Goal: Complete application form

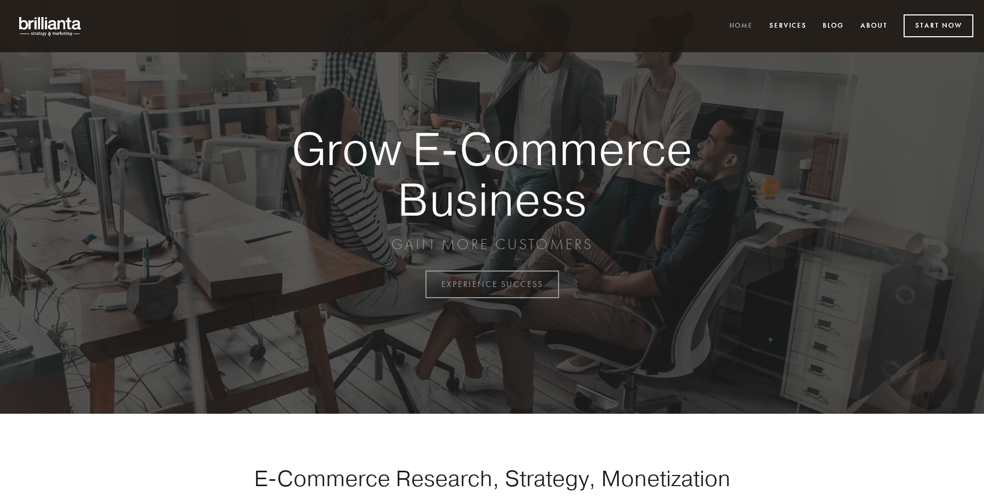
scroll to position [2791, 0]
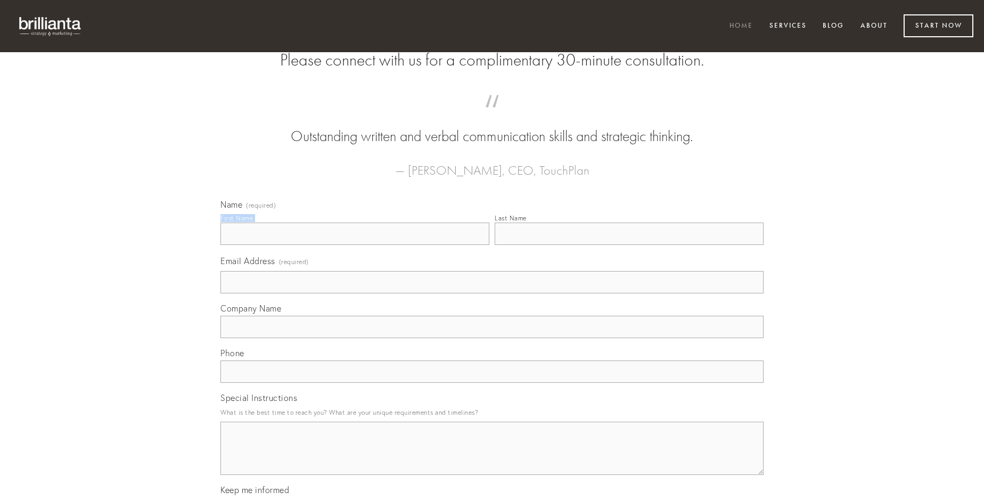
type input "[PERSON_NAME]"
click at [629, 245] on input "Last Name" at bounding box center [629, 234] width 269 height 22
type input "[PERSON_NAME]"
click at [492, 293] on input "Email Address (required)" at bounding box center [491, 282] width 543 height 22
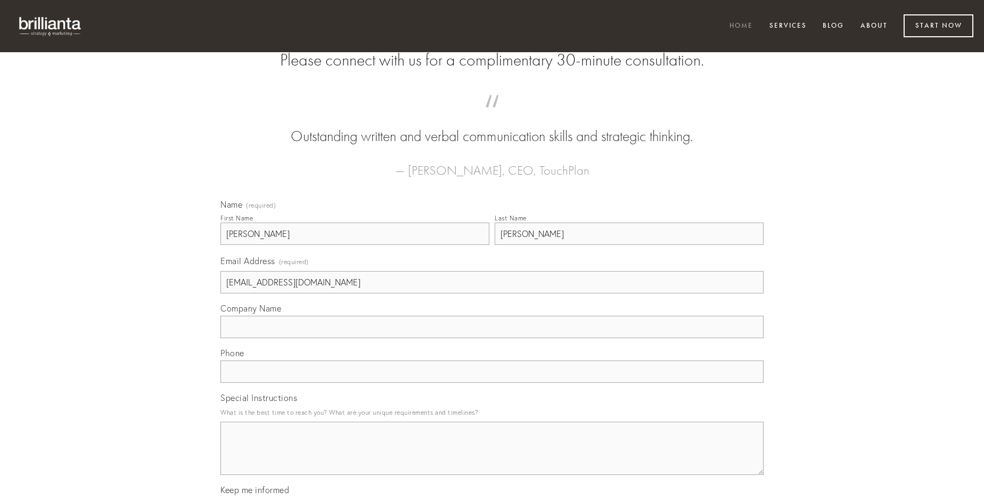
type input "[EMAIL_ADDRESS][DOMAIN_NAME]"
click at [492, 338] on input "Company Name" at bounding box center [491, 327] width 543 height 22
type input "voluptatibus"
click at [492, 383] on input "text" at bounding box center [491, 371] width 543 height 22
click at [492, 458] on textarea "Special Instructions" at bounding box center [491, 448] width 543 height 53
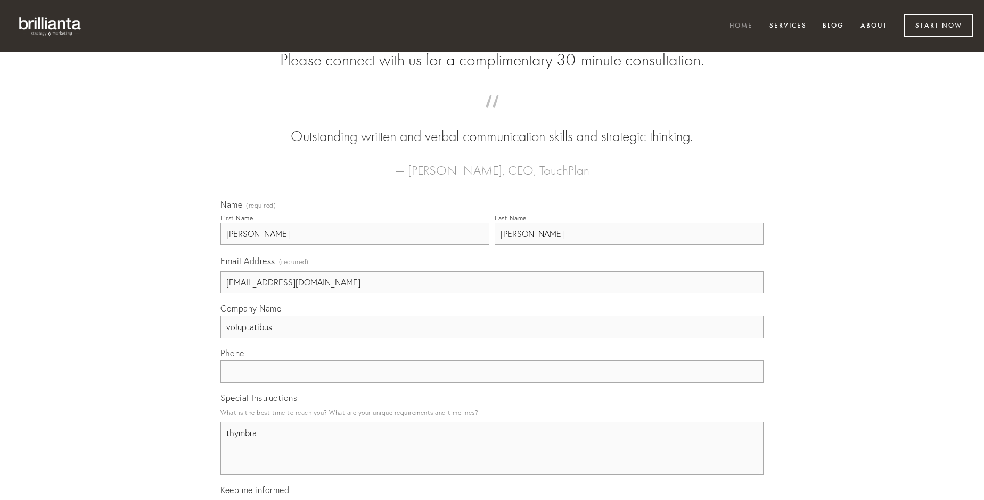
type textarea "thymbra"
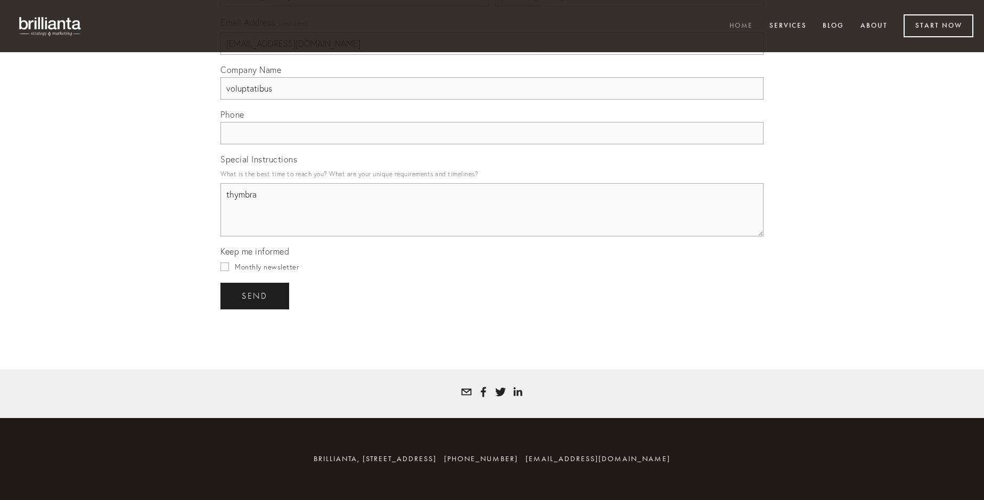
click at [256, 295] on span "send" at bounding box center [255, 296] width 26 height 10
